Goal: Transaction & Acquisition: Purchase product/service

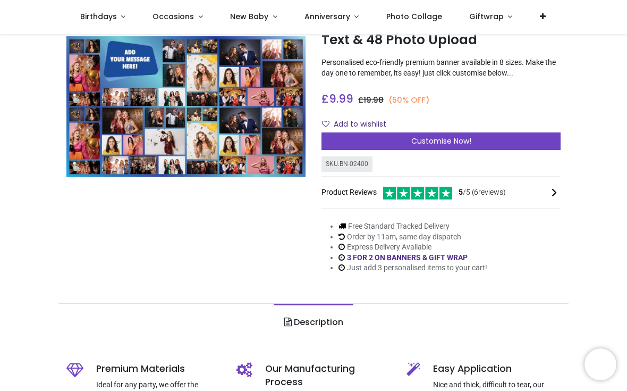
scroll to position [73, 0]
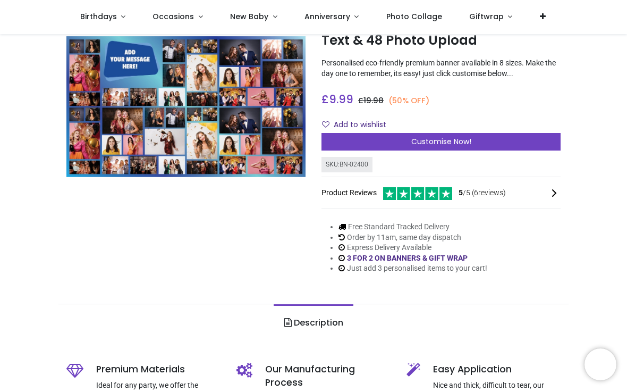
click at [485, 151] on div "Customise Now!" at bounding box center [441, 142] width 239 height 18
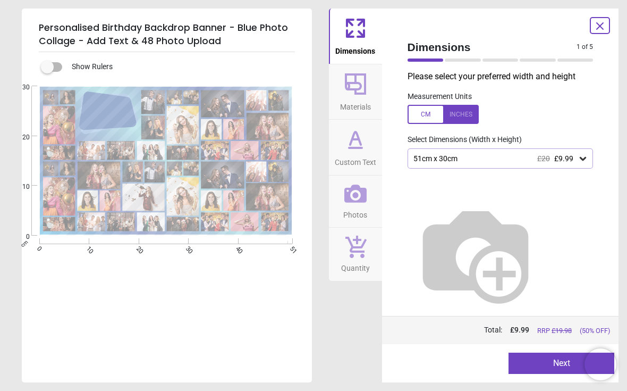
click at [544, 214] on img at bounding box center [476, 254] width 136 height 136
click at [577, 158] on div "51cm x 30cm £20 £9.99" at bounding box center [496, 158] width 166 height 9
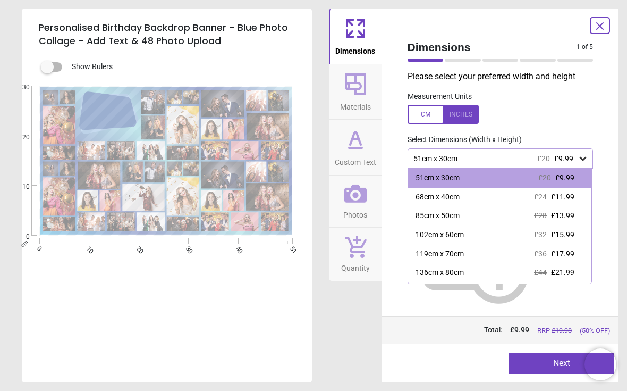
click at [560, 270] on span "£21.99" at bounding box center [562, 272] width 23 height 9
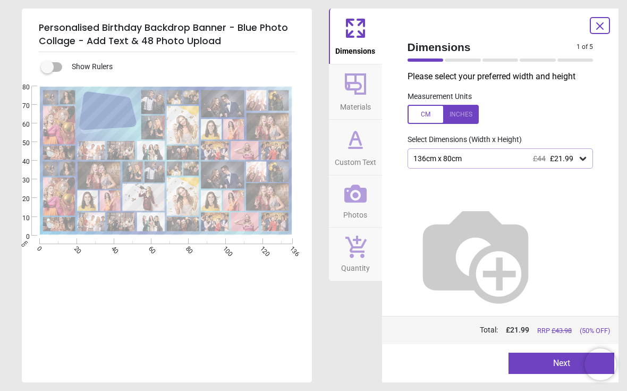
click at [366, 209] on span "Photos" at bounding box center [356, 213] width 24 height 16
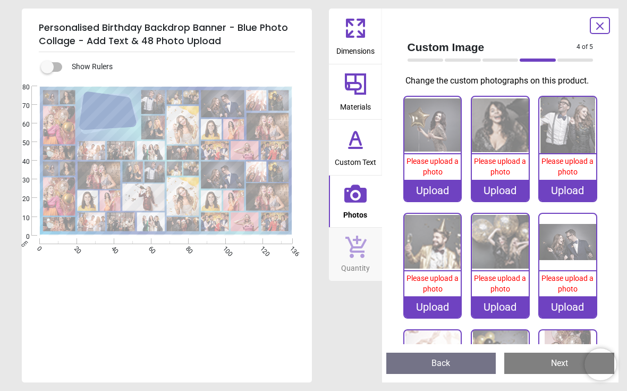
click at [357, 145] on icon at bounding box center [356, 140] width 26 height 26
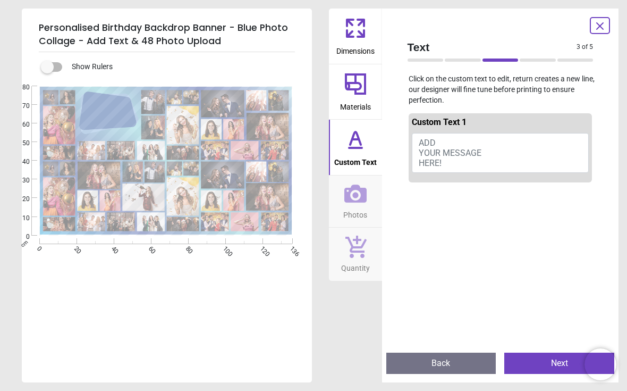
click at [496, 151] on button "ADD YOUR MESSAGE HERE!" at bounding box center [501, 153] width 178 height 40
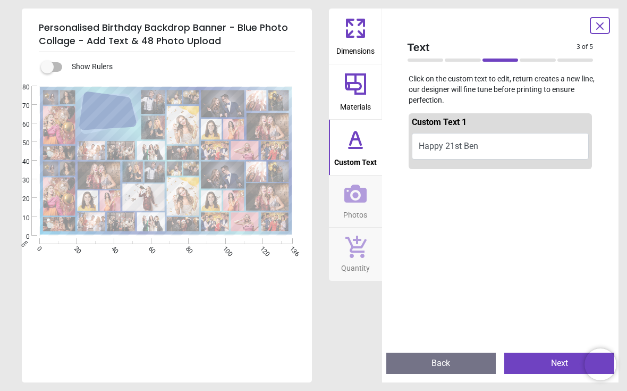
type textarea "**********"
click at [605, 133] on div "Text 3 of 5 3 of 6 Click on the custom text to edit, return creates a new line,…" at bounding box center [500, 196] width 237 height 374
click at [358, 97] on span "Materials" at bounding box center [355, 105] width 31 height 16
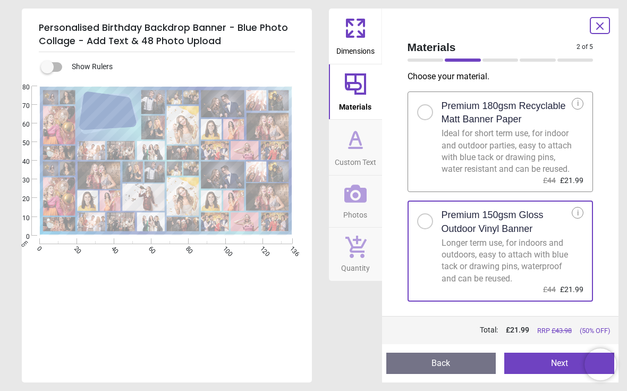
click at [361, 200] on icon at bounding box center [356, 194] width 22 height 18
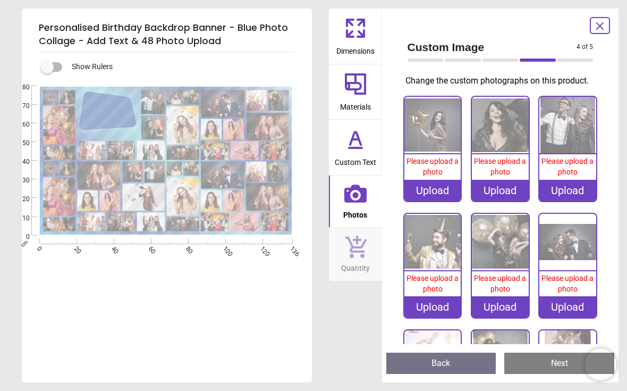
click at [436, 192] on div "Upload" at bounding box center [433, 190] width 57 height 21
